Goal: Information Seeking & Learning: Compare options

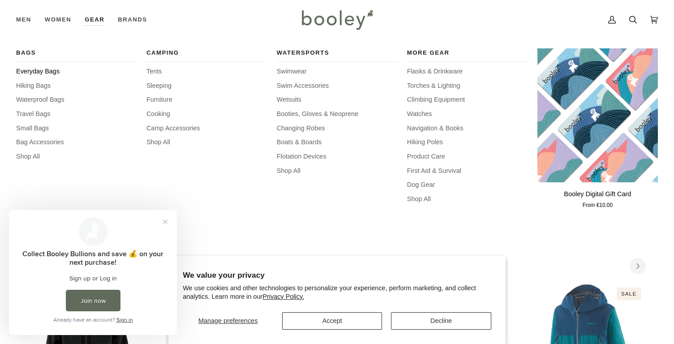
click at [53, 72] on span "Everyday Bags" at bounding box center [76, 72] width 120 height 10
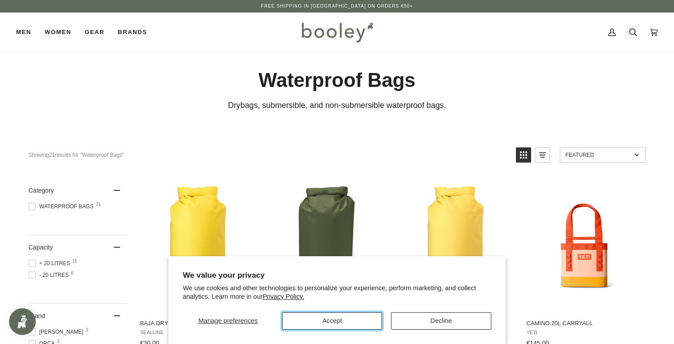
click at [369, 317] on button "Accept" at bounding box center [332, 320] width 100 height 17
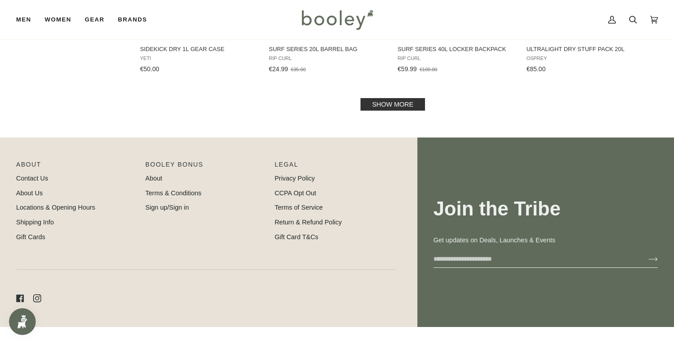
scroll to position [979, 0]
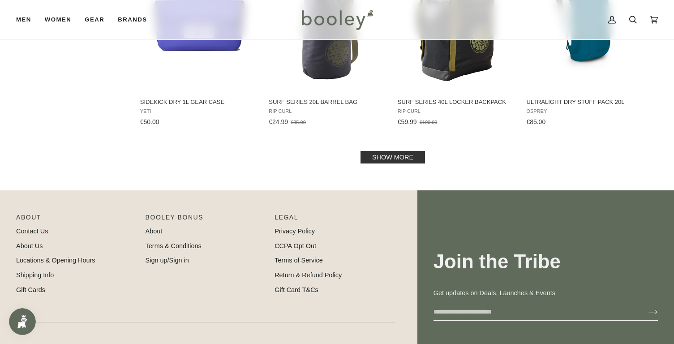
click at [375, 151] on link "Show more" at bounding box center [393, 157] width 64 height 13
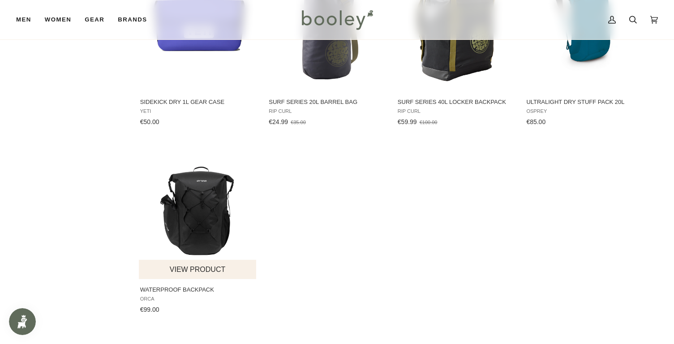
click at [210, 188] on img "Waterproof Backpack" at bounding box center [198, 212] width 119 height 119
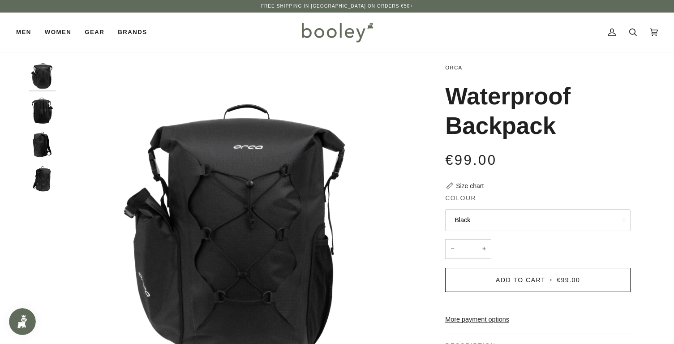
click at [37, 108] on img "Orca Waterproof Backpack Black - Booley Galway" at bounding box center [42, 110] width 27 height 27
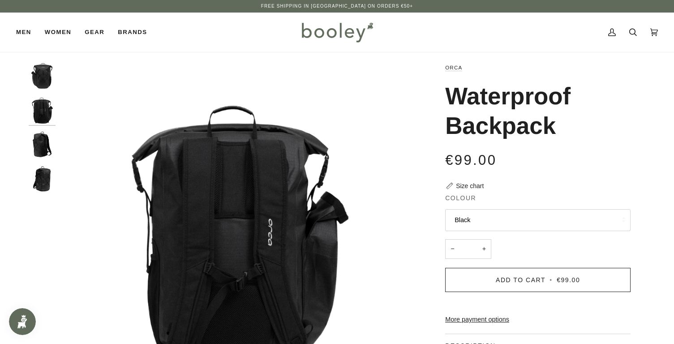
click at [39, 136] on img "Orca Waterproof Backpack Black - Booley Galway" at bounding box center [42, 144] width 27 height 27
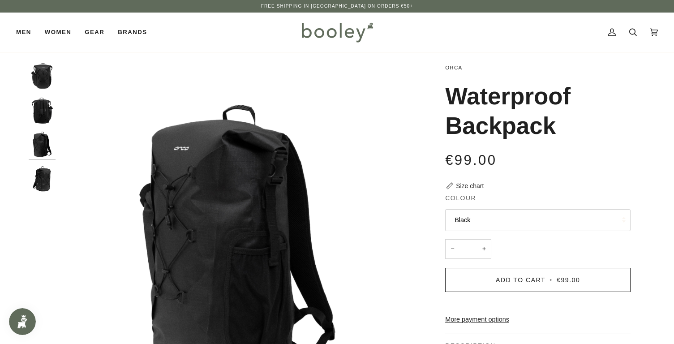
click at [42, 161] on div at bounding box center [44, 132] width 31 height 138
click at [43, 167] on img "Orca Waterproof Backpack Black - Booley Galway" at bounding box center [42, 179] width 27 height 27
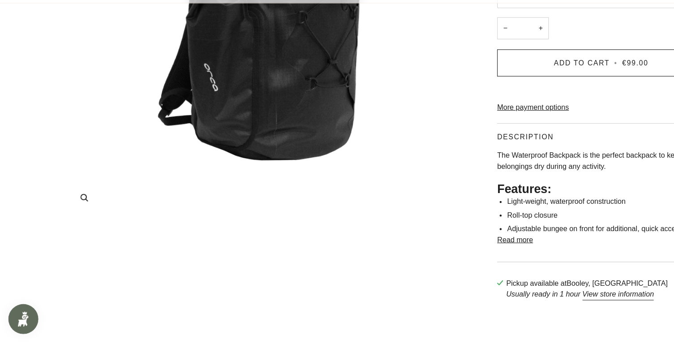
scroll to position [193, 0]
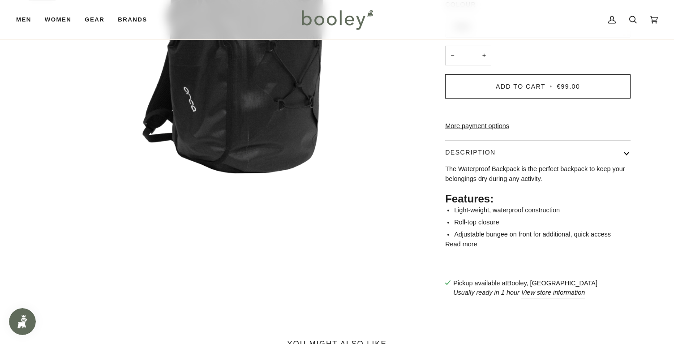
click at [456, 249] on button "Read more" at bounding box center [461, 245] width 32 height 10
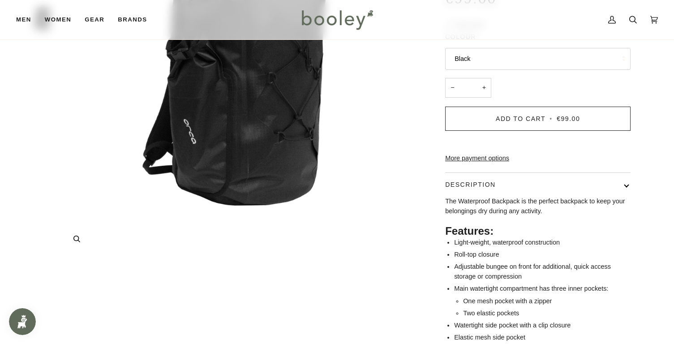
scroll to position [0, 0]
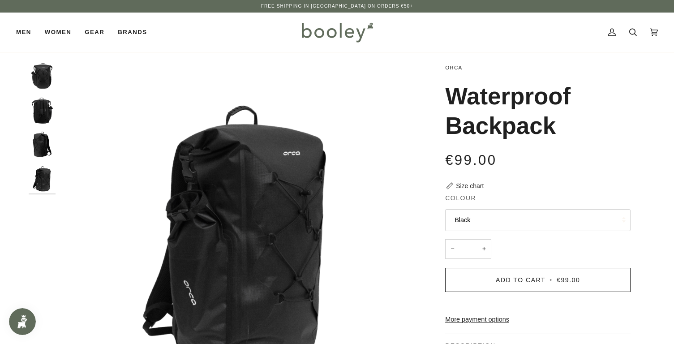
click at [37, 168] on img "Orca Waterproof Backpack Black - Booley Galway" at bounding box center [42, 179] width 27 height 27
click at [39, 142] on img "Orca Waterproof Backpack Black - Booley Galway" at bounding box center [42, 144] width 27 height 27
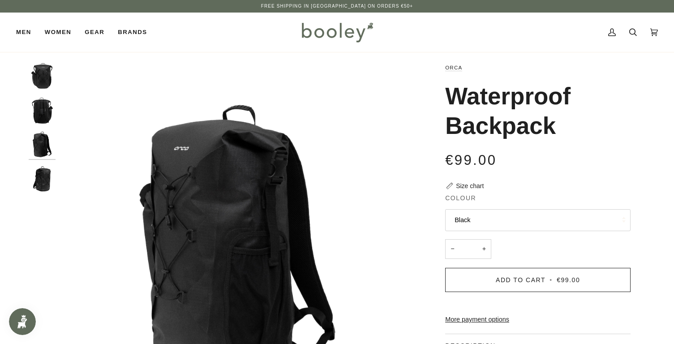
click at [41, 127] on div at bounding box center [44, 132] width 31 height 138
click at [41, 116] on img "Orca Waterproof Backpack Black - Booley Galway" at bounding box center [42, 110] width 27 height 27
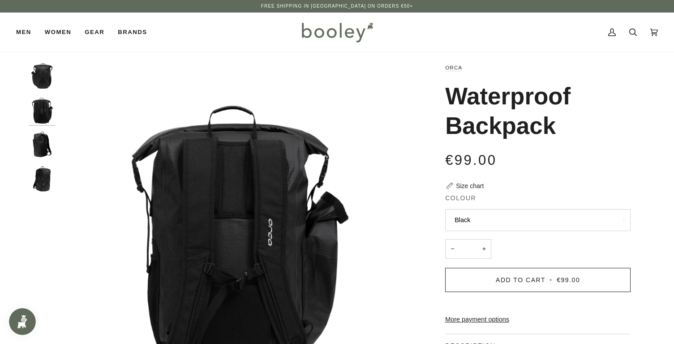
click at [42, 87] on img "Orca Waterproof Backpack Black - Booley Galway" at bounding box center [42, 76] width 27 height 27
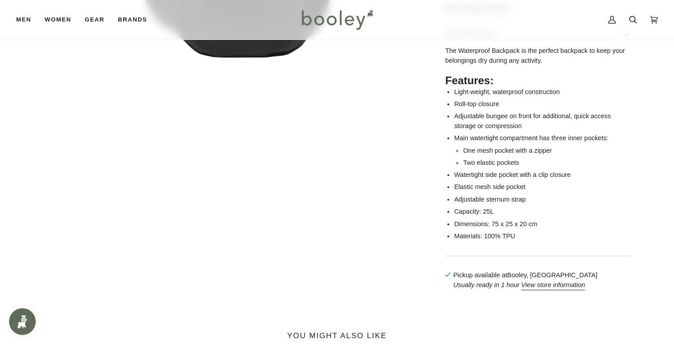
scroll to position [301, 0]
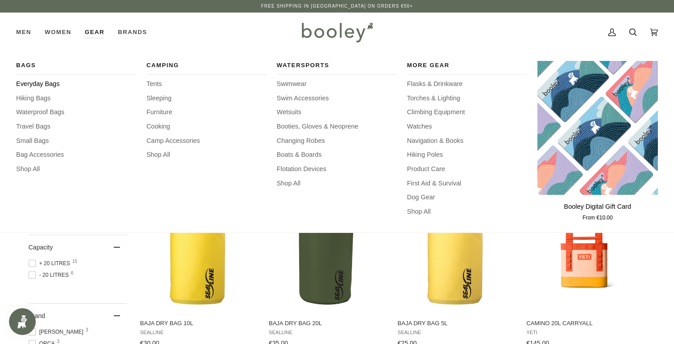
click at [43, 86] on span "Everyday Bags" at bounding box center [76, 84] width 120 height 10
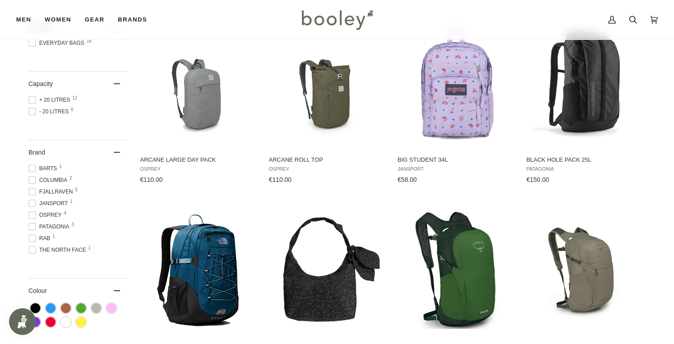
scroll to position [164, 0]
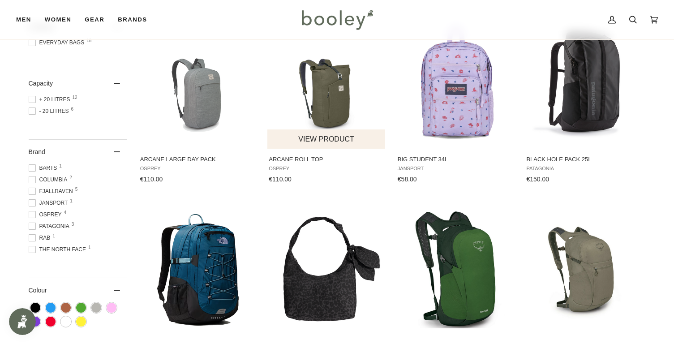
click at [318, 115] on img "Arcane Roll Top" at bounding box center [326, 81] width 119 height 119
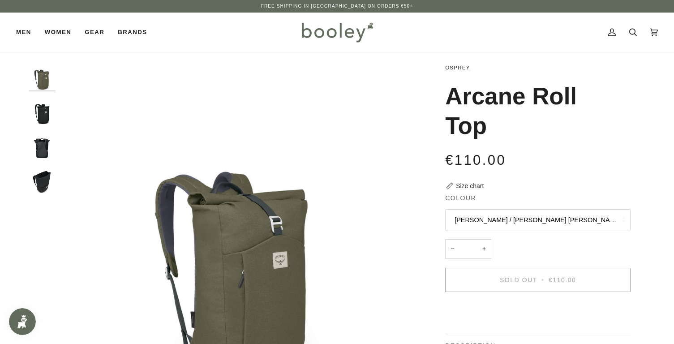
click at [42, 111] on img "Osprey Arcane Roll Top Black - Booley Galway" at bounding box center [42, 110] width 27 height 27
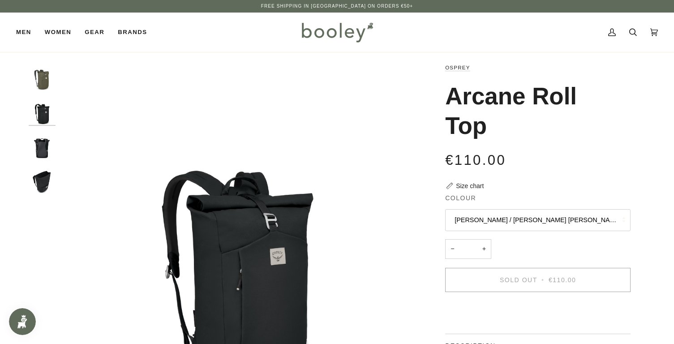
click at [38, 137] on img "Osprey Arcane Roll Top Black - Booley Galway" at bounding box center [42, 144] width 27 height 27
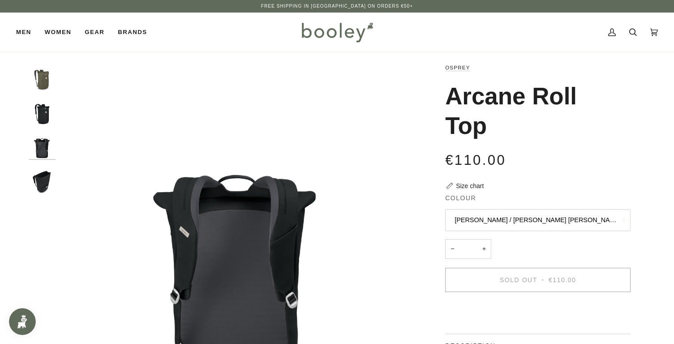
click at [39, 108] on img "Osprey Arcane Roll Top Black - Booley Galway" at bounding box center [42, 110] width 27 height 27
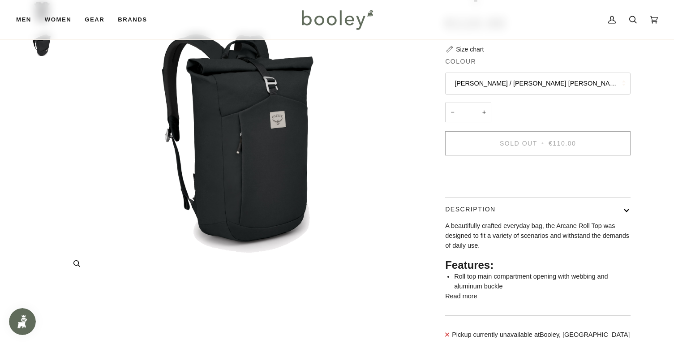
scroll to position [198, 0]
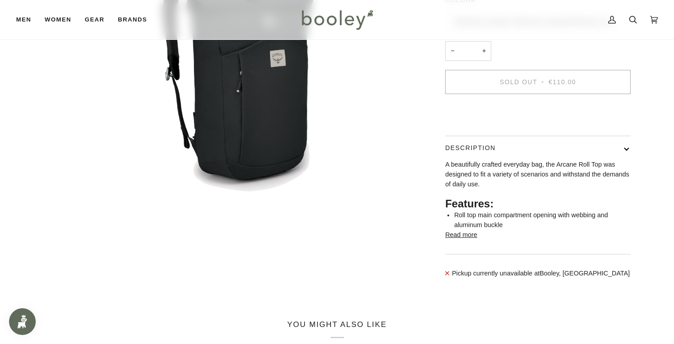
click at [469, 240] on button "Read more" at bounding box center [461, 235] width 32 height 10
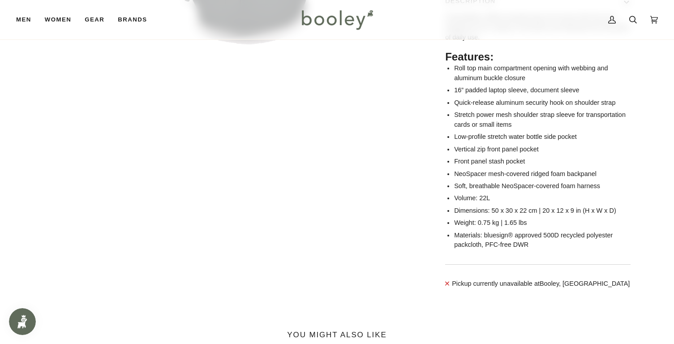
scroll to position [363, 0]
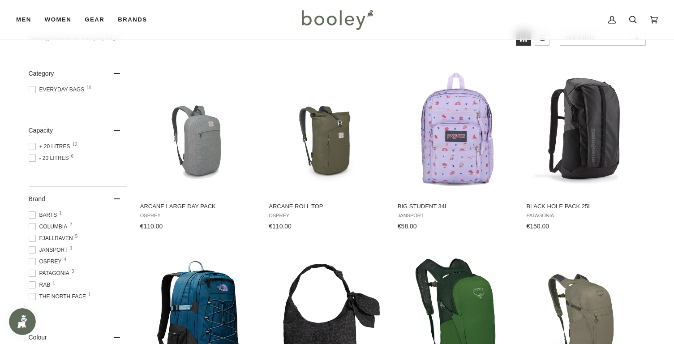
scroll to position [113, 0]
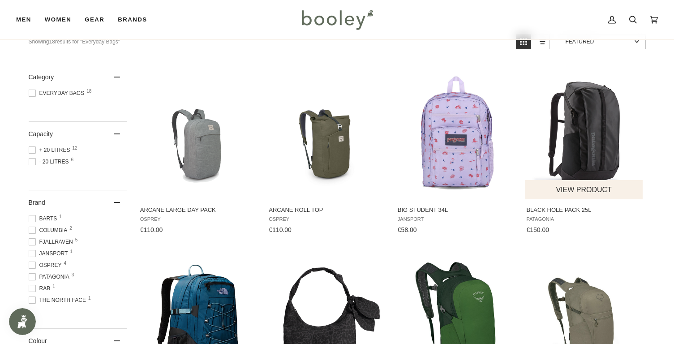
click at [562, 119] on img "Black Hole Pack 25L" at bounding box center [584, 132] width 119 height 119
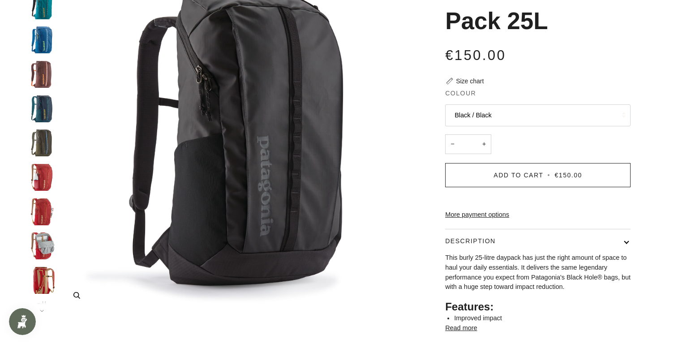
scroll to position [158, 0]
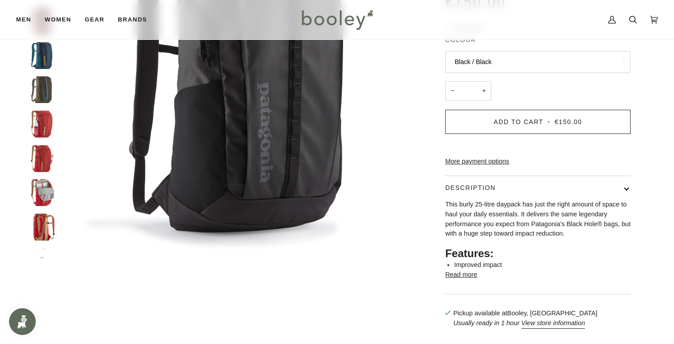
click at [49, 186] on img "Patagonia Black Hole Pack 25L - Booley Galway" at bounding box center [42, 192] width 27 height 27
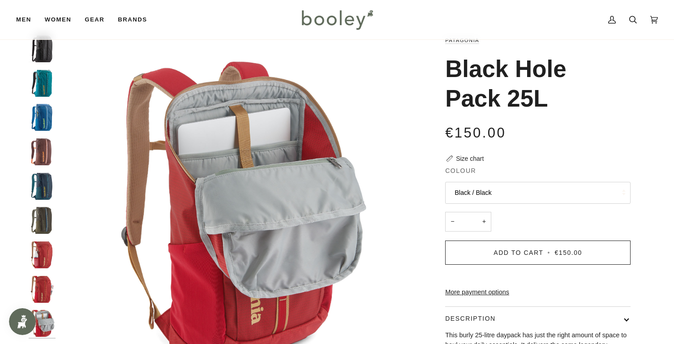
scroll to position [0, 0]
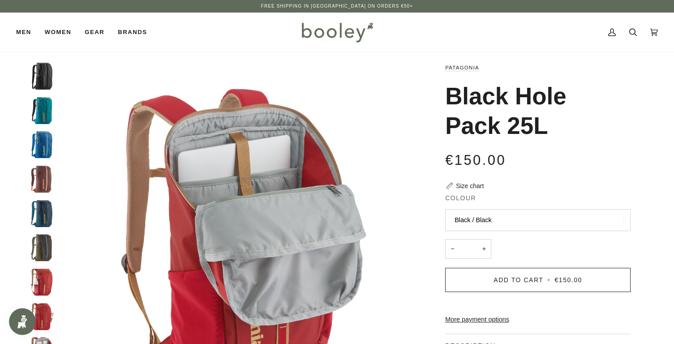
click at [37, 177] on img "Black Hole Pack 25L" at bounding box center [42, 179] width 27 height 27
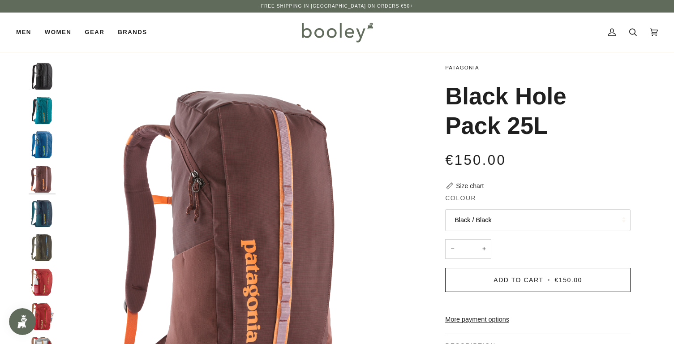
click at [36, 153] on img "Patagonia Black Hole Pack 25L Vessel Blue - Booley Galway" at bounding box center [42, 144] width 27 height 27
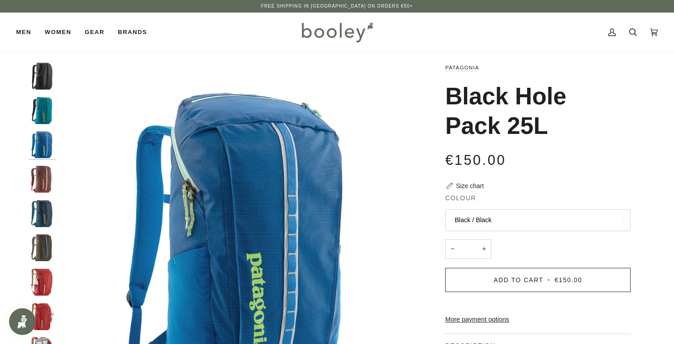
click at [39, 114] on img "Patagonia Black Hole Pack 25L Belay Blue - Booley Galway" at bounding box center [42, 110] width 27 height 27
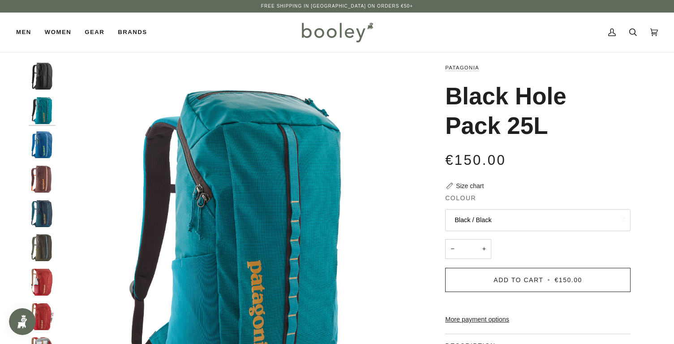
click at [49, 210] on img "Patagonia Black Hole Pack 25L Tidal Teal - Booley Galway" at bounding box center [42, 213] width 27 height 27
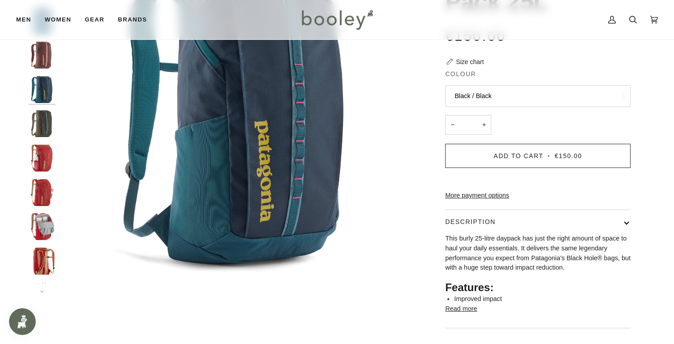
scroll to position [129, 0]
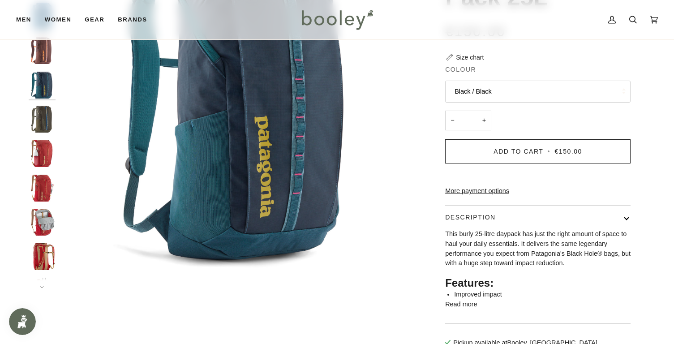
click at [467, 310] on button "Read more" at bounding box center [461, 305] width 32 height 10
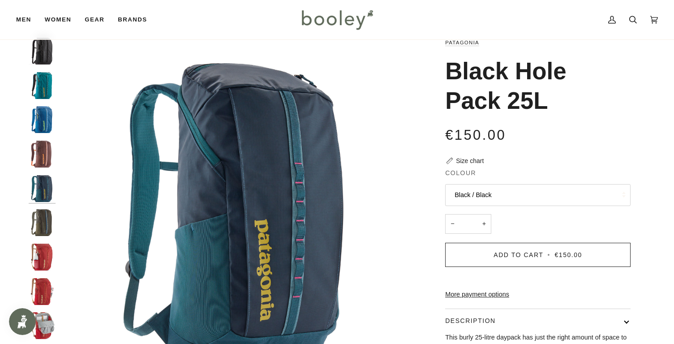
scroll to position [0, 0]
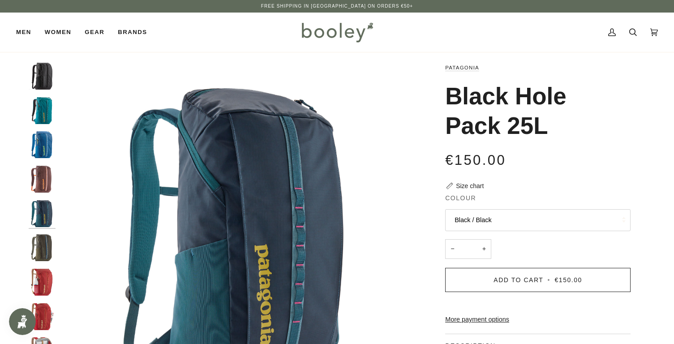
click at [39, 102] on img "Patagonia Black Hole Pack 25L Belay Blue - Booley Galway" at bounding box center [42, 110] width 27 height 27
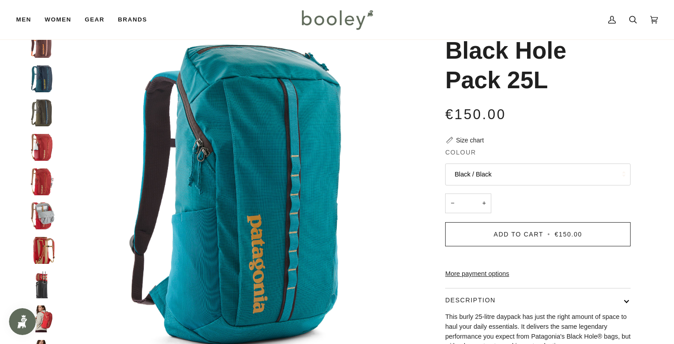
scroll to position [66, 0]
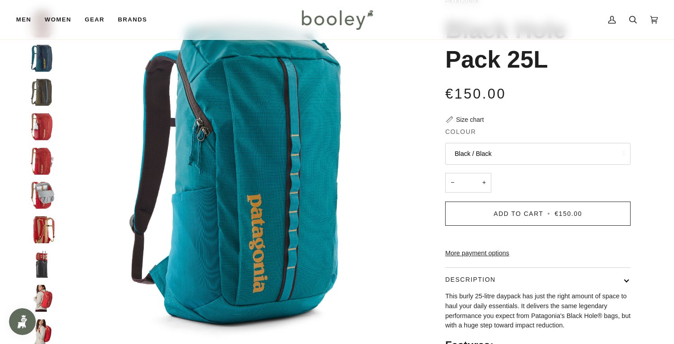
click at [39, 182] on img "Patagonia Black Hole Pack 25L - Booley Galway" at bounding box center [42, 195] width 27 height 27
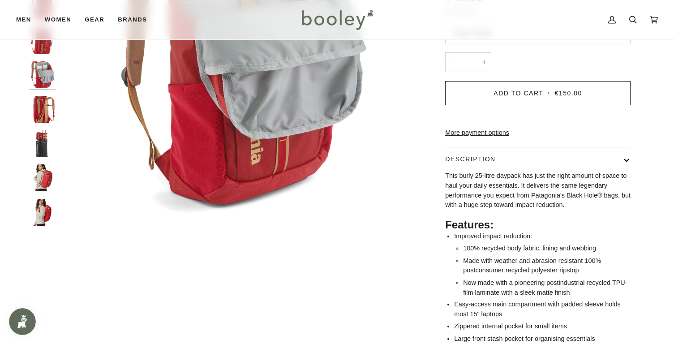
scroll to position [203, 0]
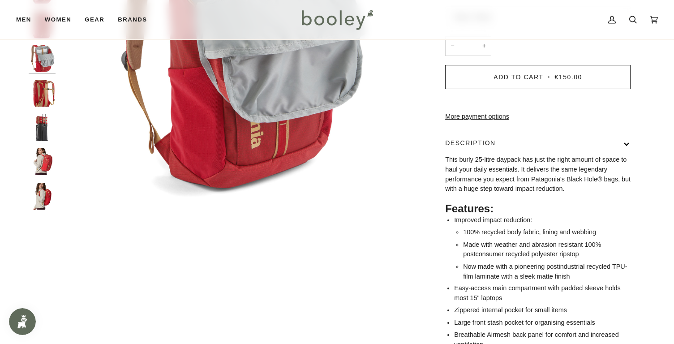
click at [39, 168] on img "Black Hole Pack 25L" at bounding box center [42, 161] width 27 height 27
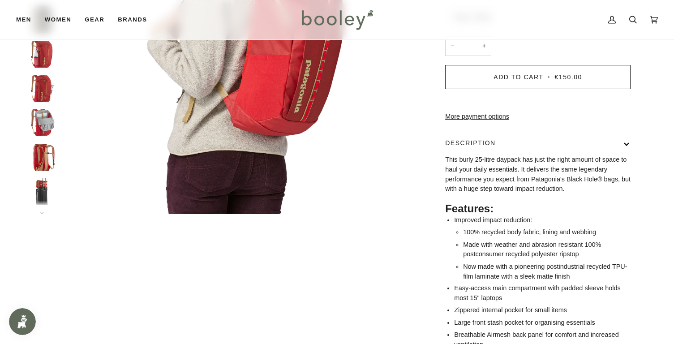
scroll to position [89, 0]
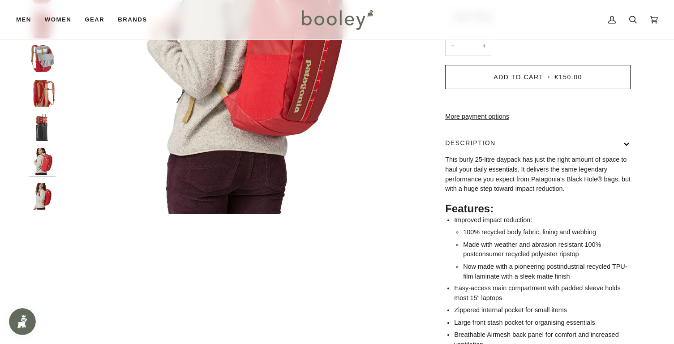
click at [43, 130] on img "Patagonia Black Hole Pack 25L - Booley Galway" at bounding box center [42, 127] width 27 height 27
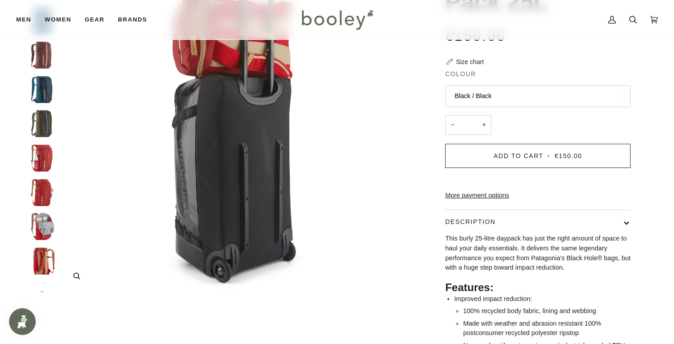
scroll to position [109, 0]
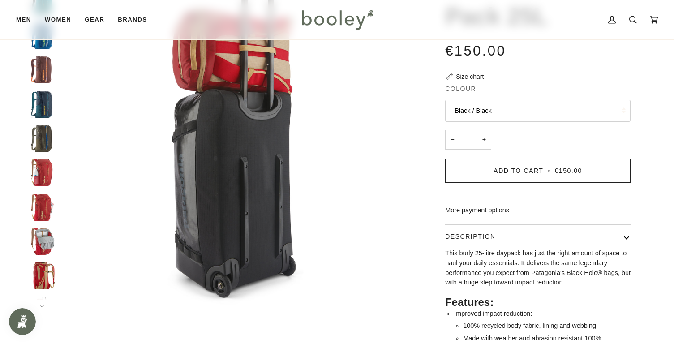
click at [49, 103] on img "Patagonia Black Hole Pack 25L Tidal Teal - Booley Galway" at bounding box center [42, 104] width 27 height 27
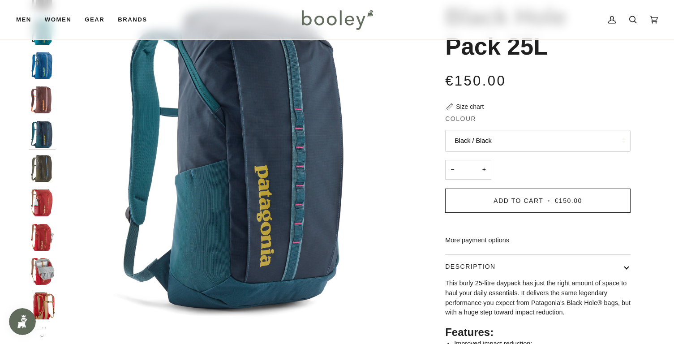
scroll to position [77, 0]
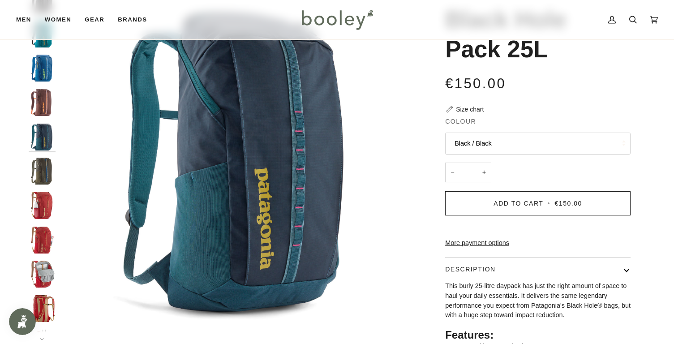
click at [453, 146] on button "Black / Black" at bounding box center [537, 144] width 185 height 22
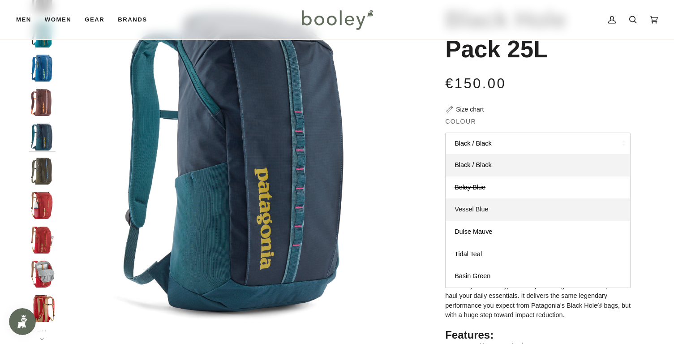
click at [473, 205] on link "Vessel Blue" at bounding box center [538, 209] width 185 height 22
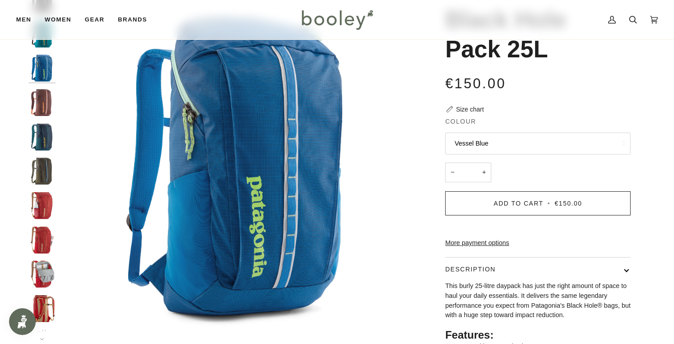
click at [463, 136] on button "Vessel Blue" at bounding box center [537, 144] width 185 height 22
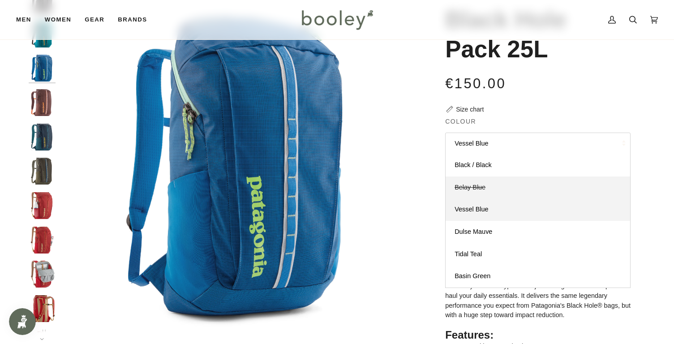
click at [470, 189] on span "Belay Blue" at bounding box center [470, 187] width 31 height 7
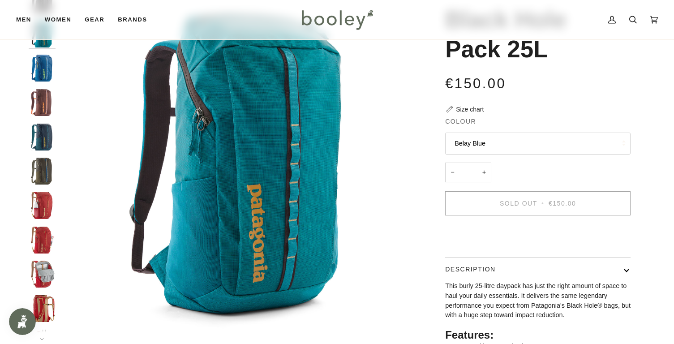
click at [466, 146] on button "Belay Blue" at bounding box center [537, 144] width 185 height 22
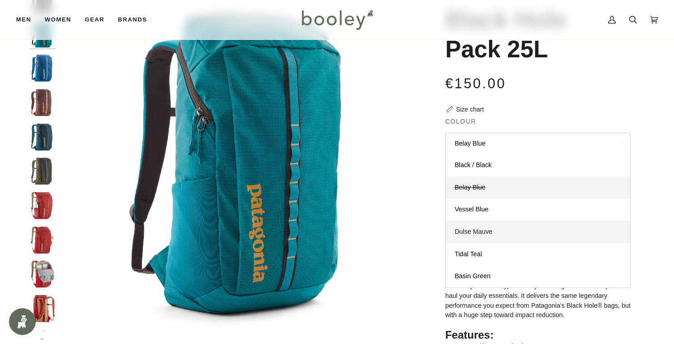
click at [473, 226] on link "Dulse Mauve" at bounding box center [538, 232] width 185 height 22
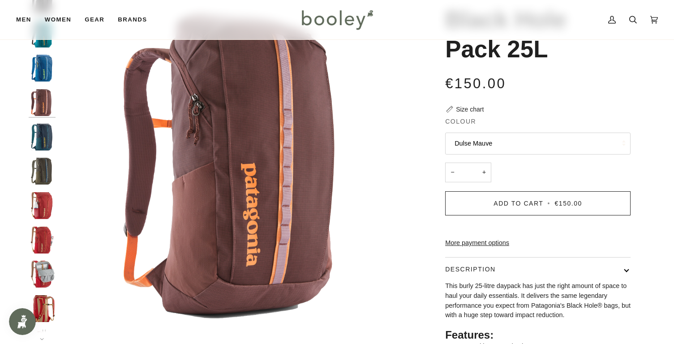
click at [473, 144] on button "Dulse Mauve" at bounding box center [537, 144] width 185 height 22
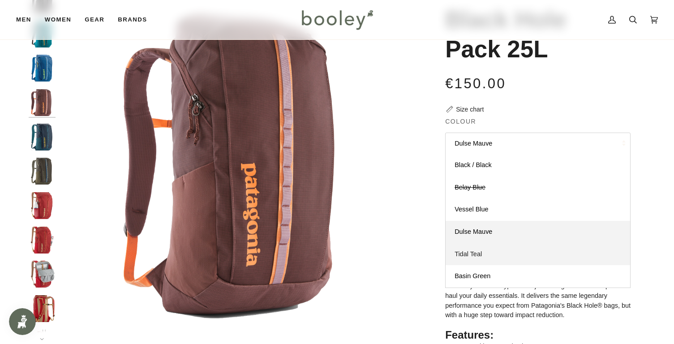
click at [473, 252] on span "Tidal Teal" at bounding box center [468, 253] width 27 height 7
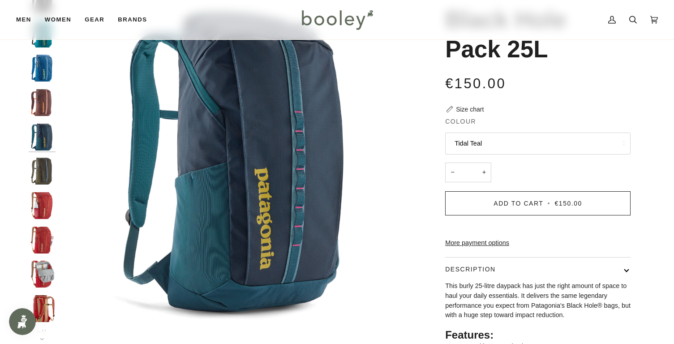
click at [474, 147] on button "Tidal Teal" at bounding box center [537, 144] width 185 height 22
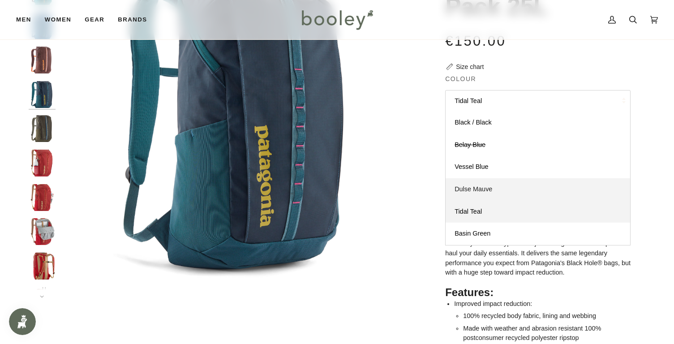
scroll to position [129, 0]
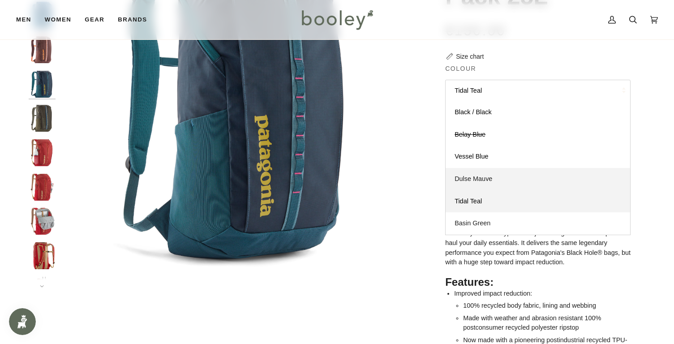
click at [474, 225] on span "Basin Green" at bounding box center [473, 222] width 36 height 7
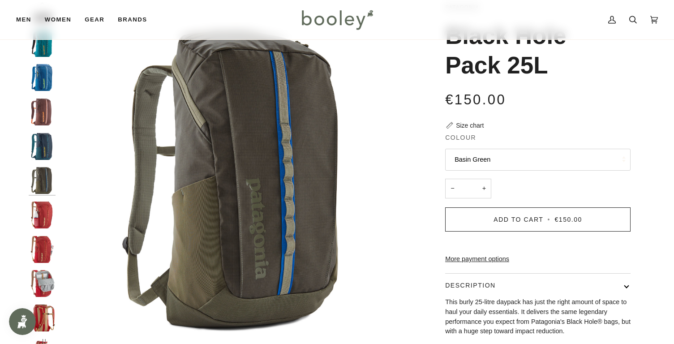
scroll to position [47, 0]
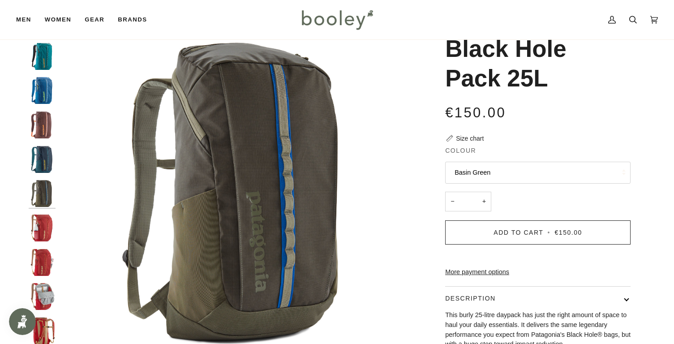
click at [471, 170] on button "Basin Green" at bounding box center [537, 173] width 185 height 22
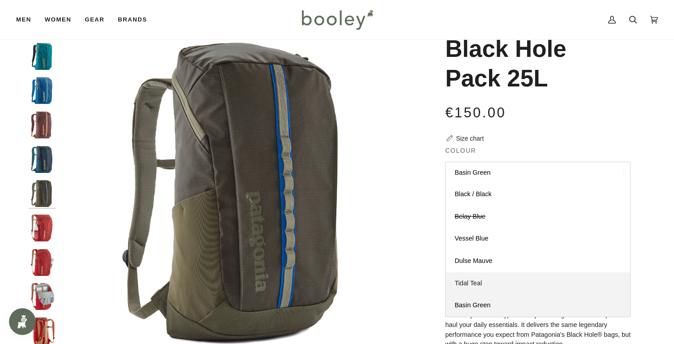
click at [477, 283] on span "Tidal Teal" at bounding box center [468, 282] width 27 height 7
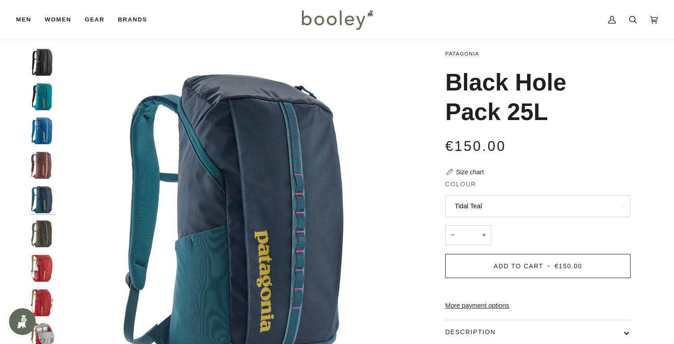
scroll to position [9, 0]
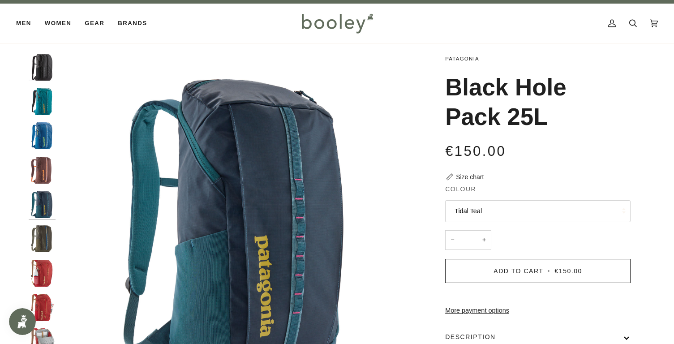
click at [39, 115] on div at bounding box center [44, 231] width 31 height 354
click at [40, 107] on img "Patagonia Black Hole Pack 25L Belay Blue - Booley Galway" at bounding box center [42, 101] width 27 height 27
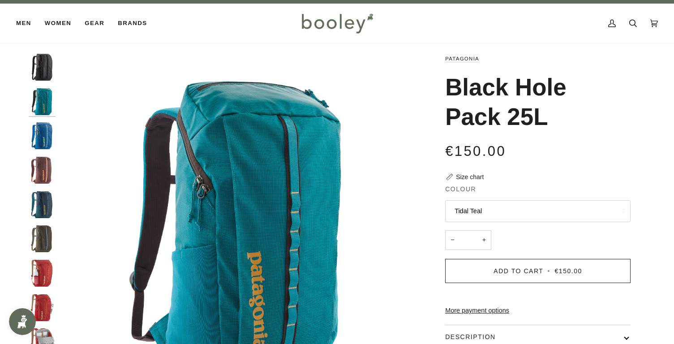
click at [42, 138] on img "Patagonia Black Hole Pack 25L Vessel Blue - Booley Galway" at bounding box center [42, 135] width 27 height 27
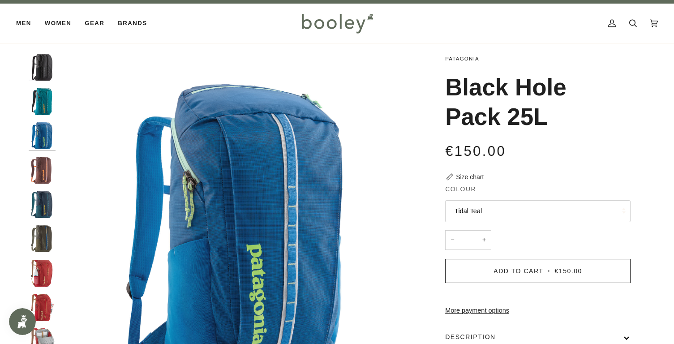
click at [42, 172] on img "Black Hole Pack 25L" at bounding box center [42, 170] width 27 height 27
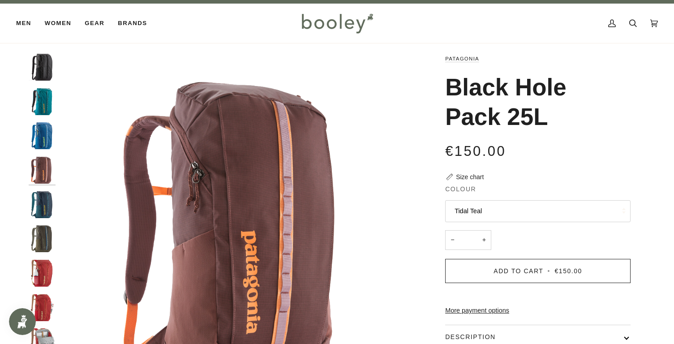
click at [39, 201] on img "Patagonia Black Hole Pack 25L Tidal Teal - Booley Galway" at bounding box center [42, 204] width 27 height 27
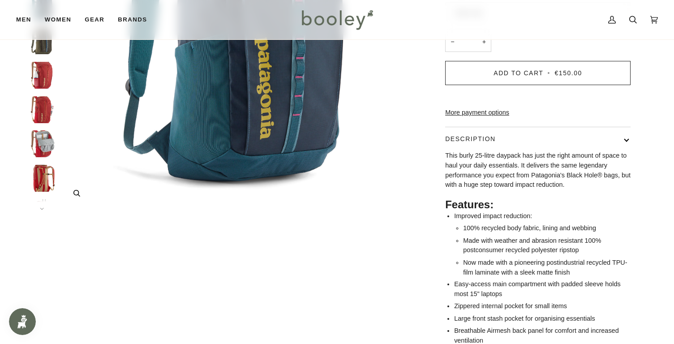
scroll to position [0, 0]
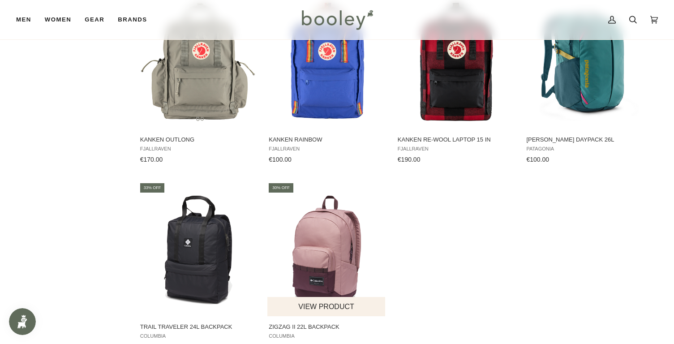
scroll to position [638, 0]
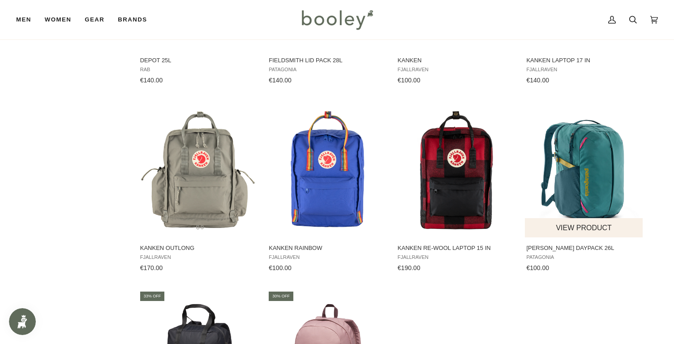
click at [569, 157] on img "Refugio Daypack 26L" at bounding box center [584, 170] width 119 height 119
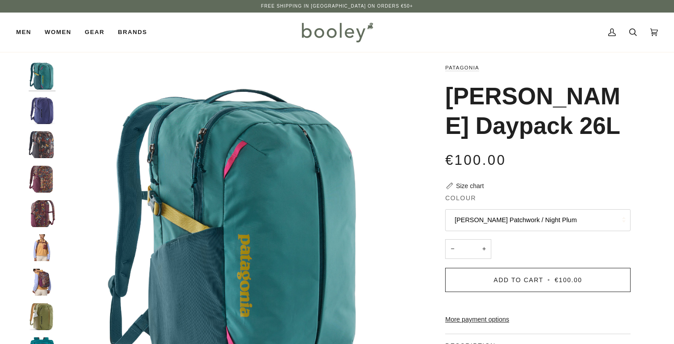
click at [51, 107] on img "Patagonia Refugio Daypack 26L Solstice Purple - Booley Galway" at bounding box center [42, 110] width 27 height 27
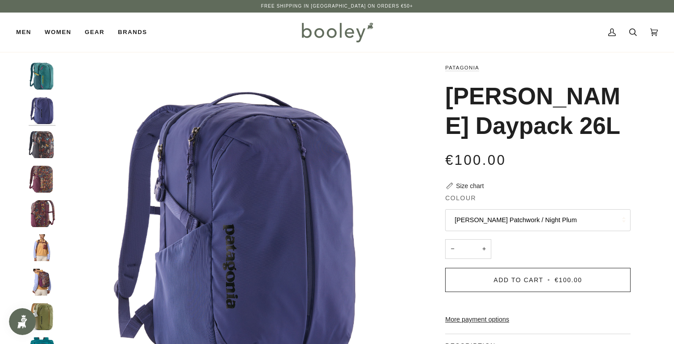
click at [40, 146] on img "Patagonia Refugio Daypack 26L Currents / Dulse Mauve - Booley Galway" at bounding box center [42, 144] width 27 height 27
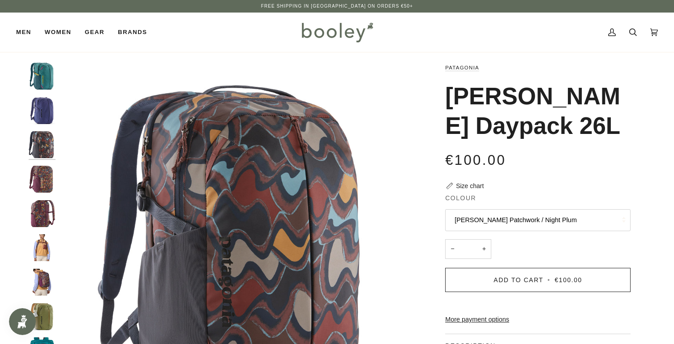
click at [43, 175] on img "Patagonia Refugio Daypack 26L Fitz Roy Patchwork / Night Plum - Booley Galway" at bounding box center [42, 179] width 27 height 27
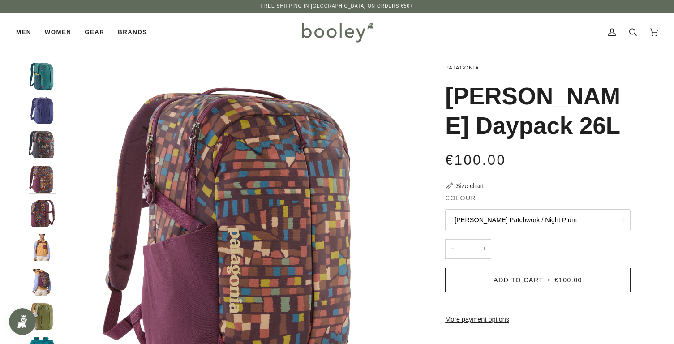
click at [41, 204] on img "Patagonia Refugio Daypack 26L Fitz Roy Patchwork / Night Plum - Booley Galway" at bounding box center [42, 213] width 27 height 27
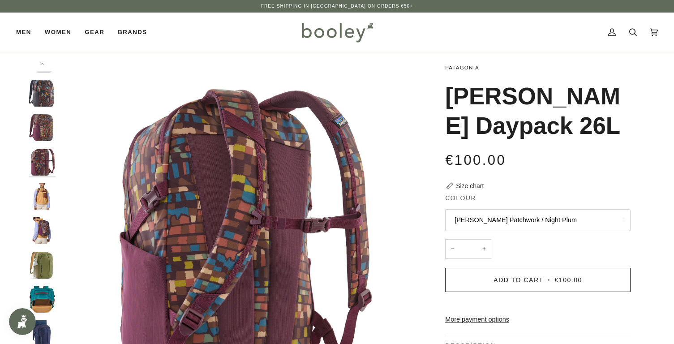
click at [41, 204] on img "Patagonia Refugio Daypack 26L Fitz Roy Patchwork / Night Plum - Booley Galway" at bounding box center [42, 196] width 27 height 27
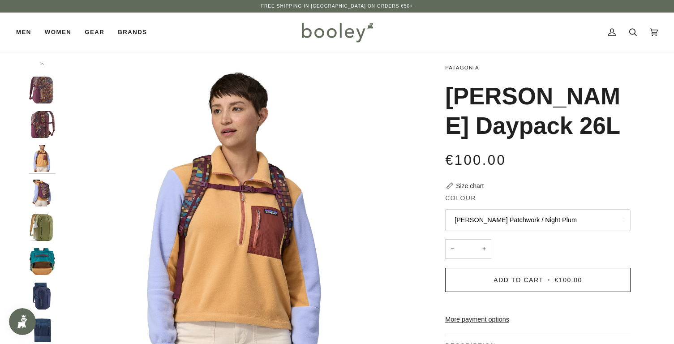
click at [44, 215] on img "Patagonia Refugio Daypack 26L - Booley Galway" at bounding box center [42, 227] width 27 height 27
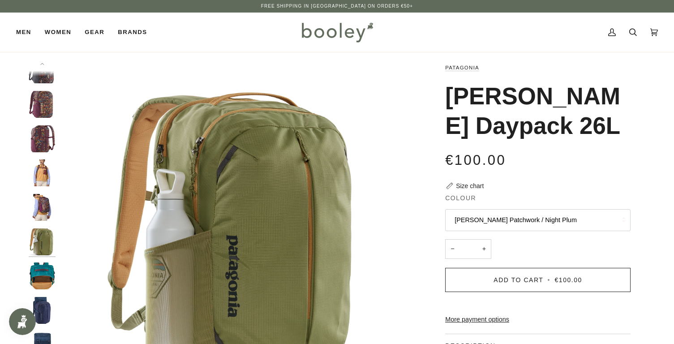
click at [47, 270] on img "Patagonia Refugio Daypack 26L - Booley Galway" at bounding box center [42, 275] width 27 height 27
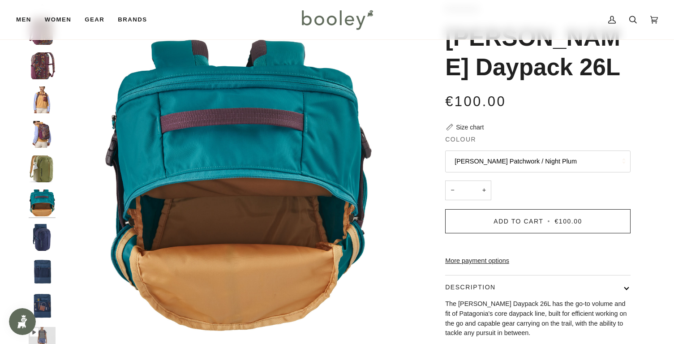
scroll to position [60, 0]
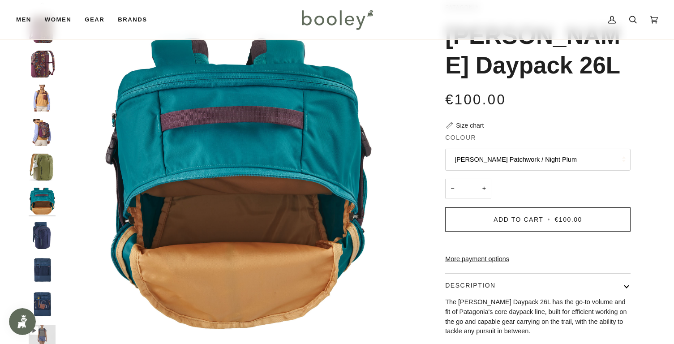
click at [44, 260] on img "Patagonia Refugio Daypack 26L - Booley Galway" at bounding box center [42, 270] width 27 height 27
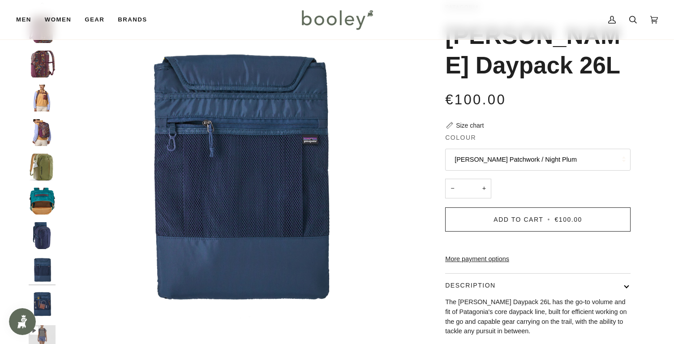
click at [42, 223] on img "Patagonia Refugio Daypack 26L - Booley Galway" at bounding box center [42, 235] width 27 height 27
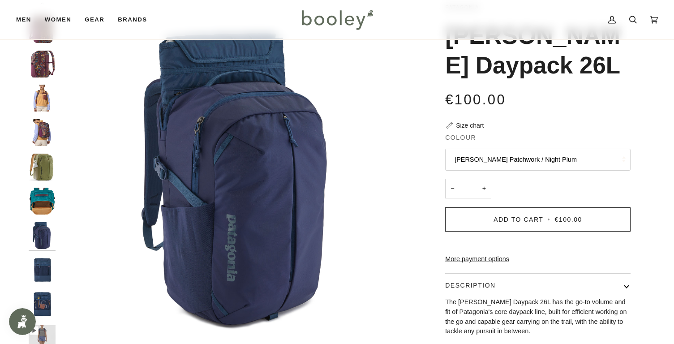
click at [42, 209] on img "Patagonia Refugio Daypack 26L - Booley Galway" at bounding box center [42, 201] width 27 height 27
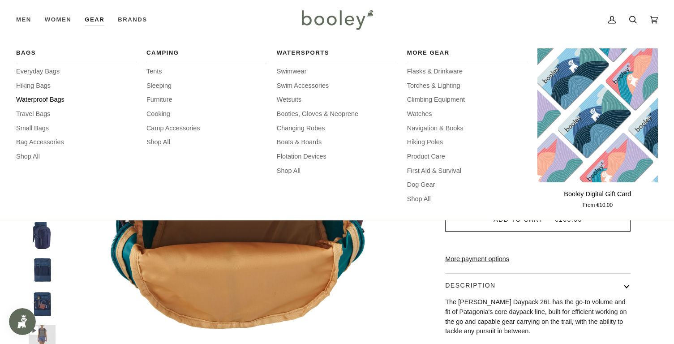
click at [43, 100] on span "Waterproof Bags" at bounding box center [76, 100] width 120 height 10
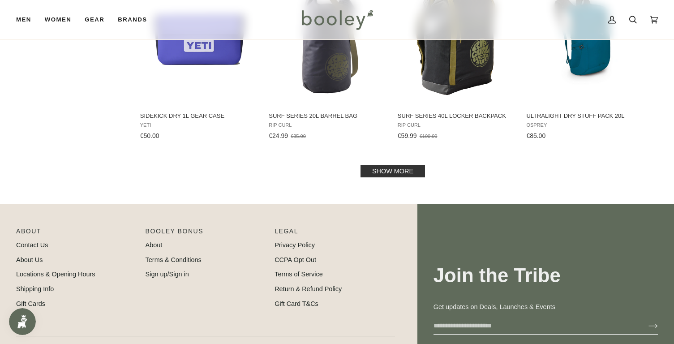
scroll to position [977, 0]
